Goal: Consume media (video, audio)

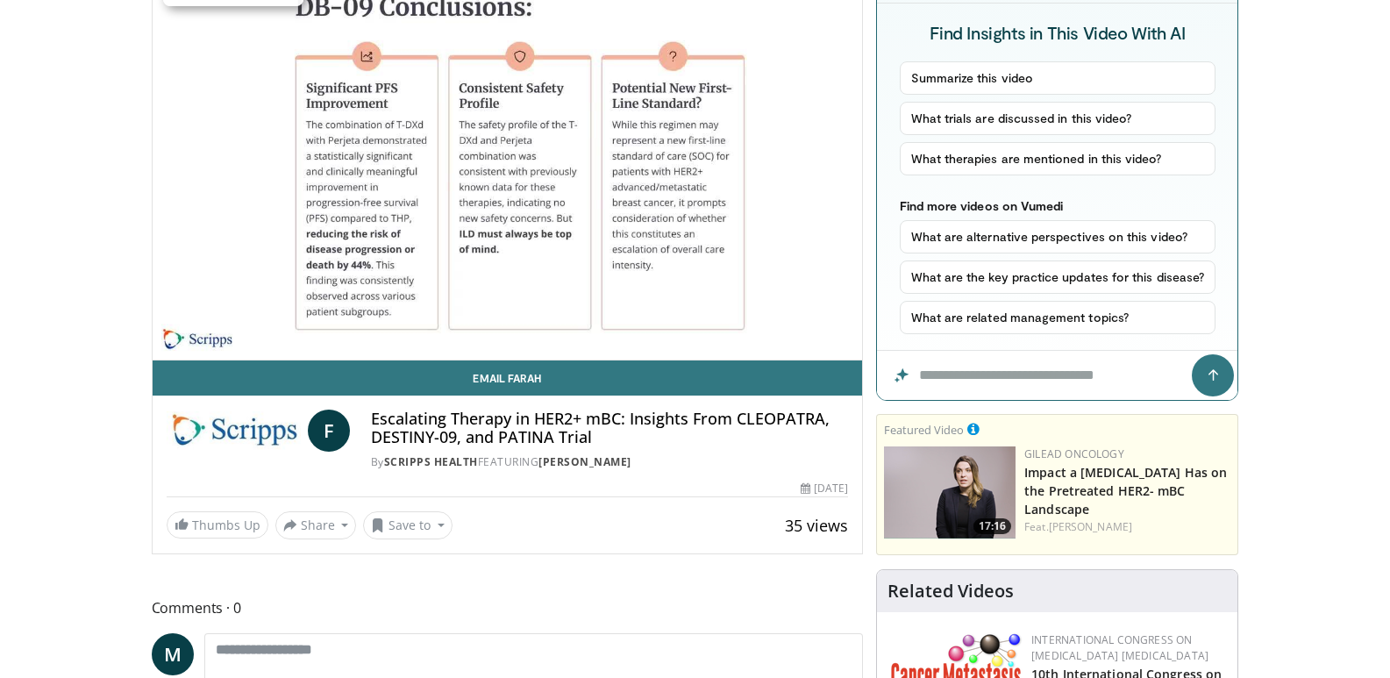
scroll to position [263, 0]
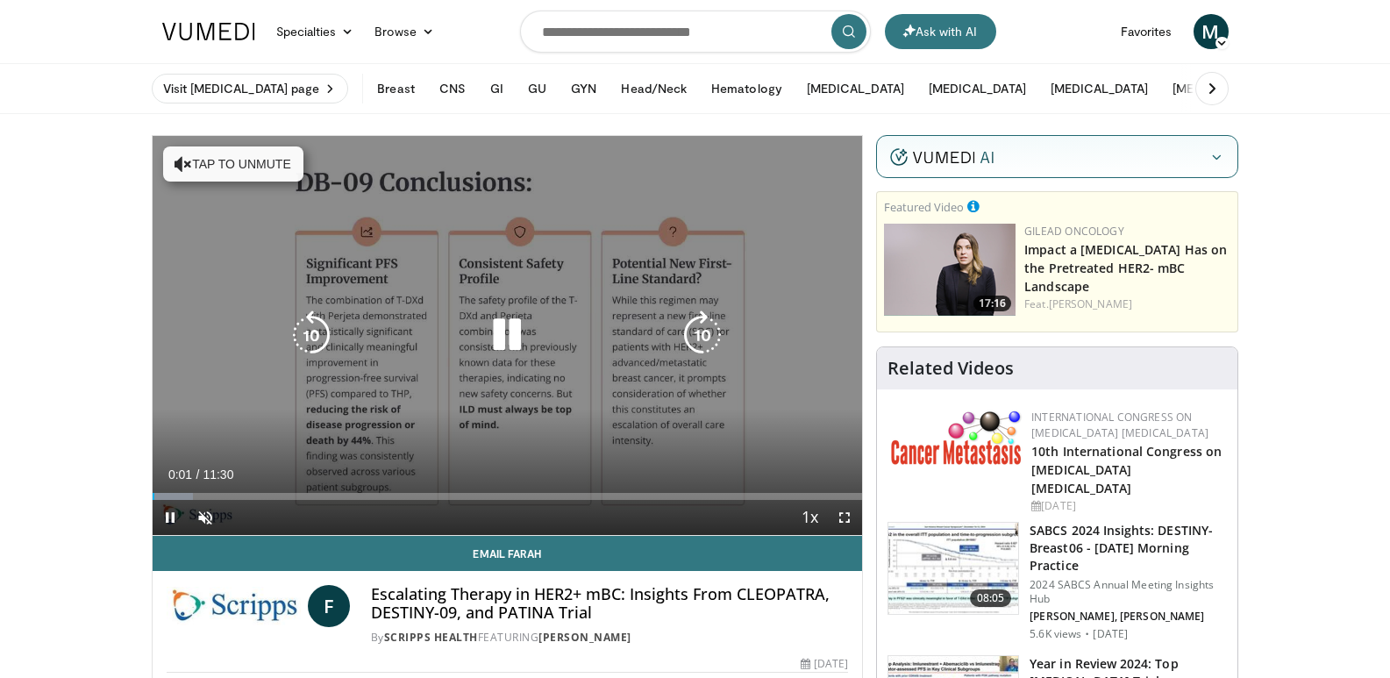
scroll to position [175, 0]
